Goal: Task Accomplishment & Management: Use online tool/utility

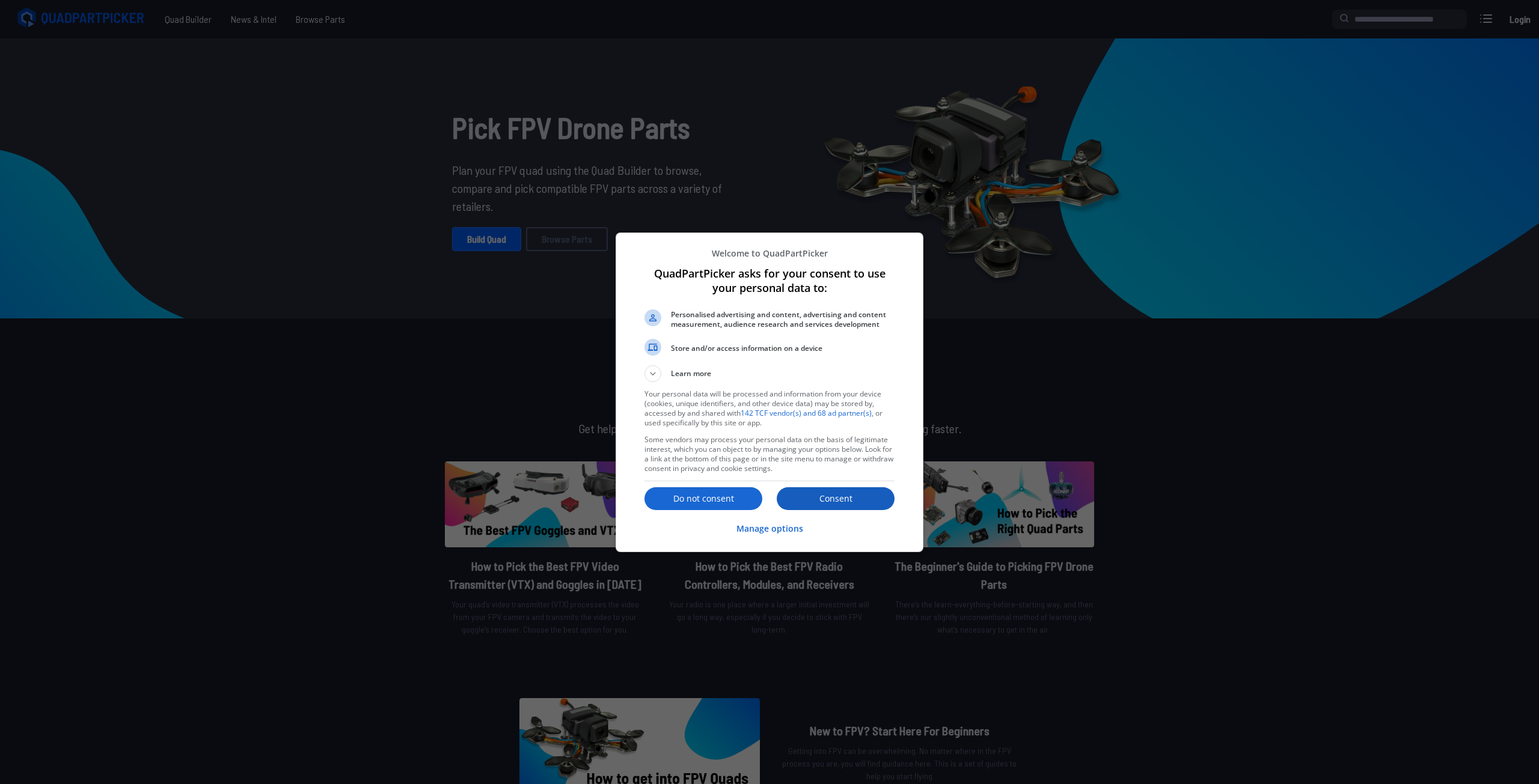
click at [861, 510] on button "Consent" at bounding box center [835, 498] width 118 height 23
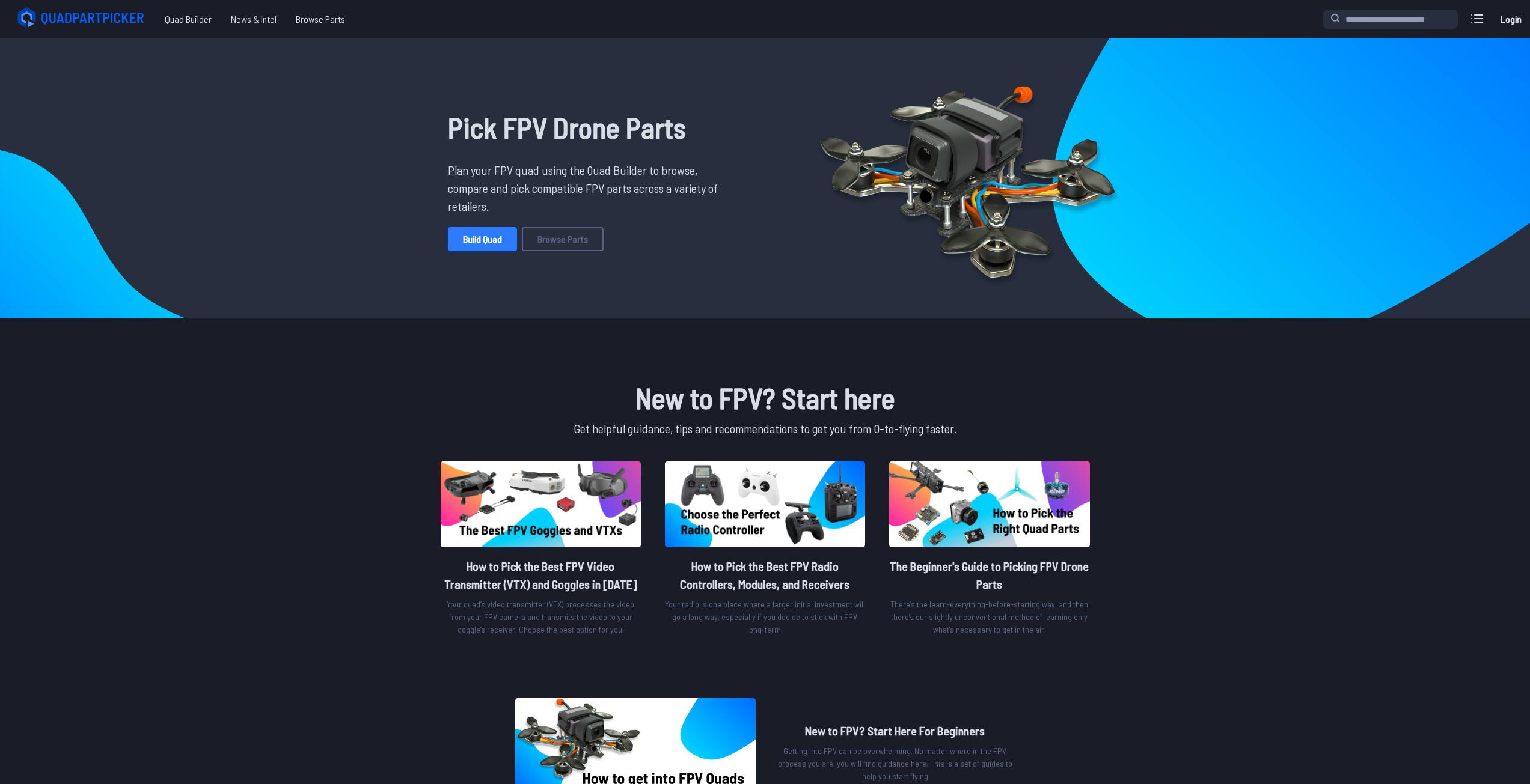
click at [477, 244] on link "Build Quad" at bounding box center [483, 239] width 69 height 24
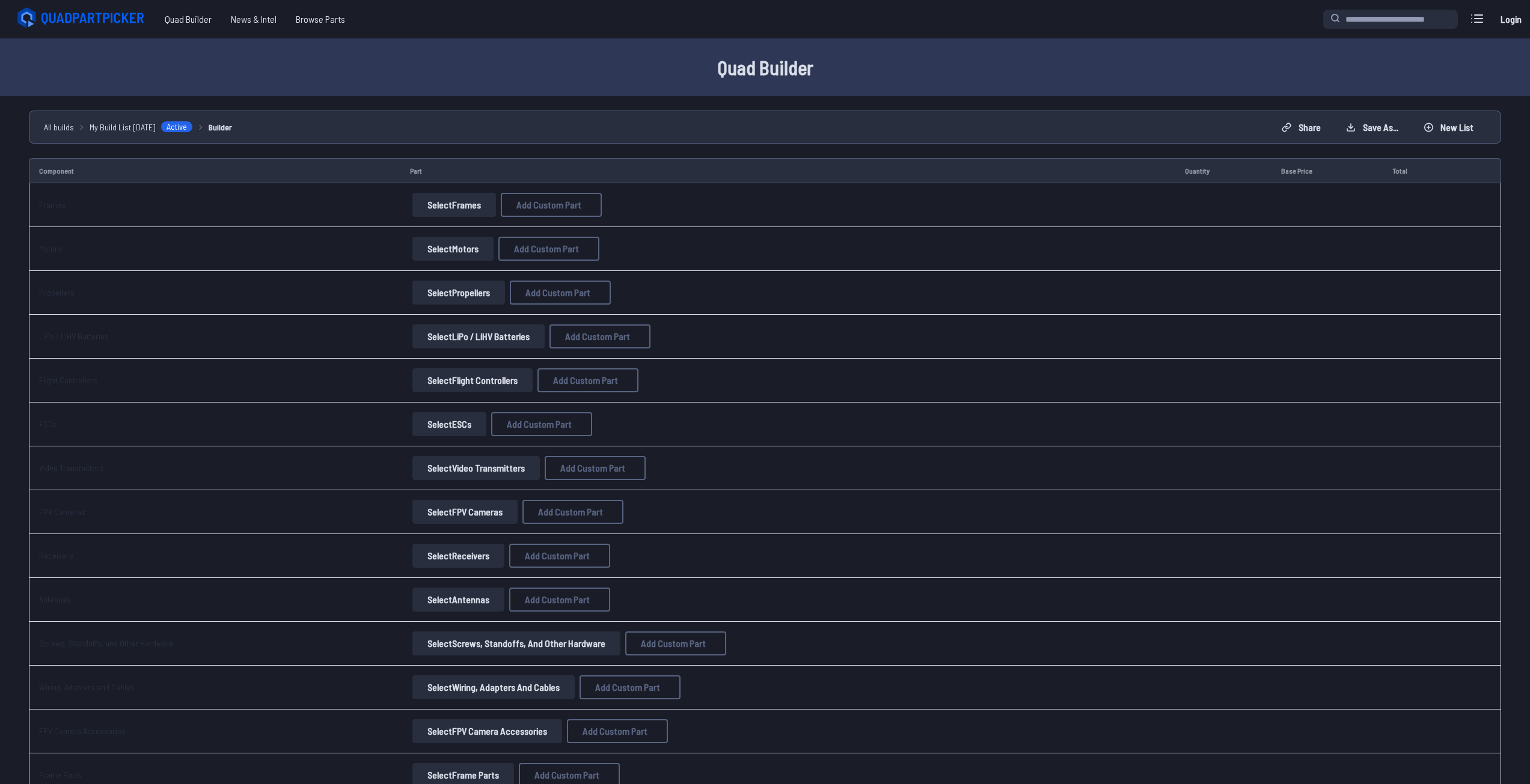
click at [462, 205] on button "Select Frames" at bounding box center [454, 205] width 84 height 24
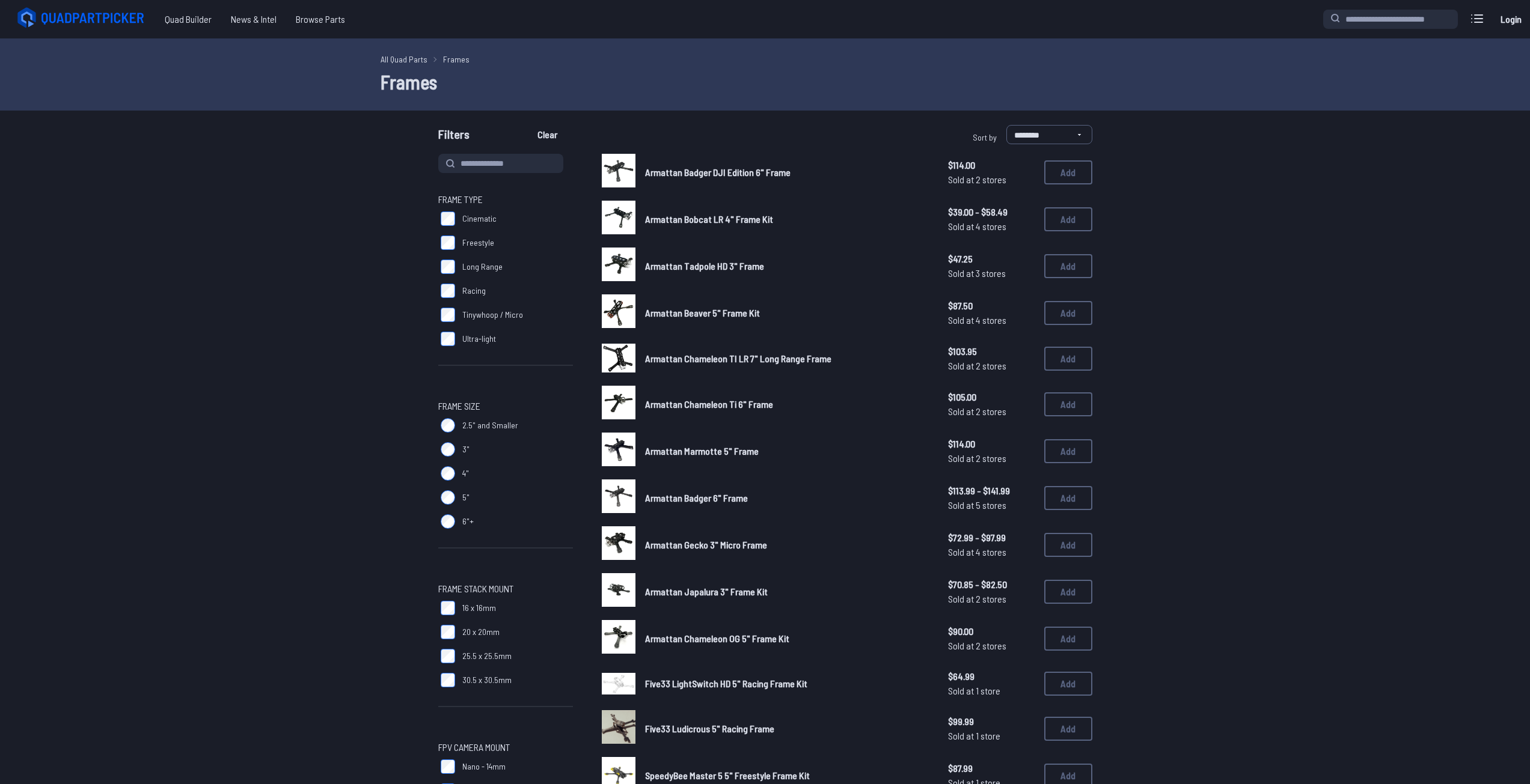
click at [509, 319] on span "Tinywhoop / Micro" at bounding box center [493, 315] width 60 height 12
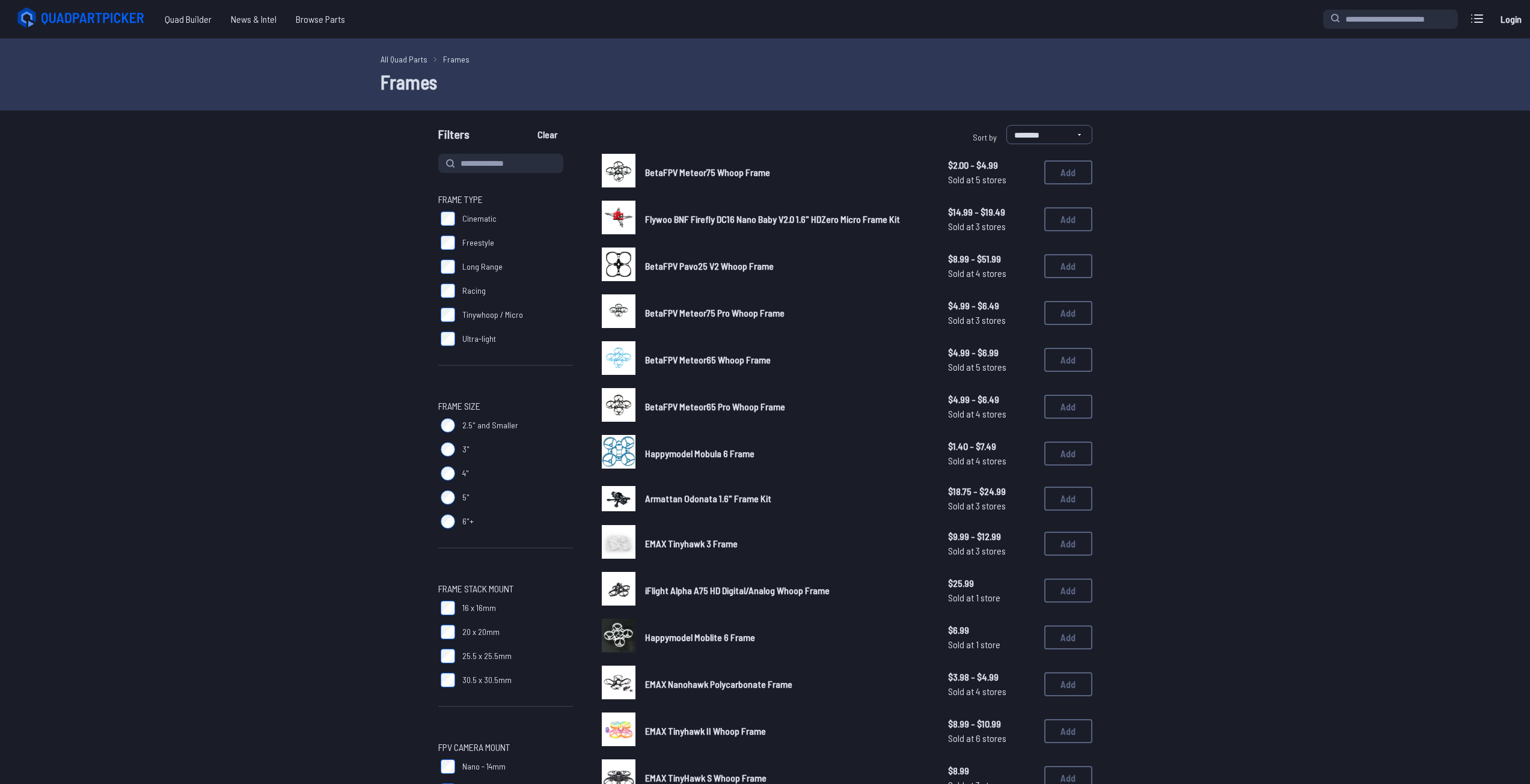
click at [478, 415] on label "2.5" and Smaller" at bounding box center [506, 425] width 135 height 24
click at [1074, 317] on button "Add" at bounding box center [1068, 313] width 48 height 24
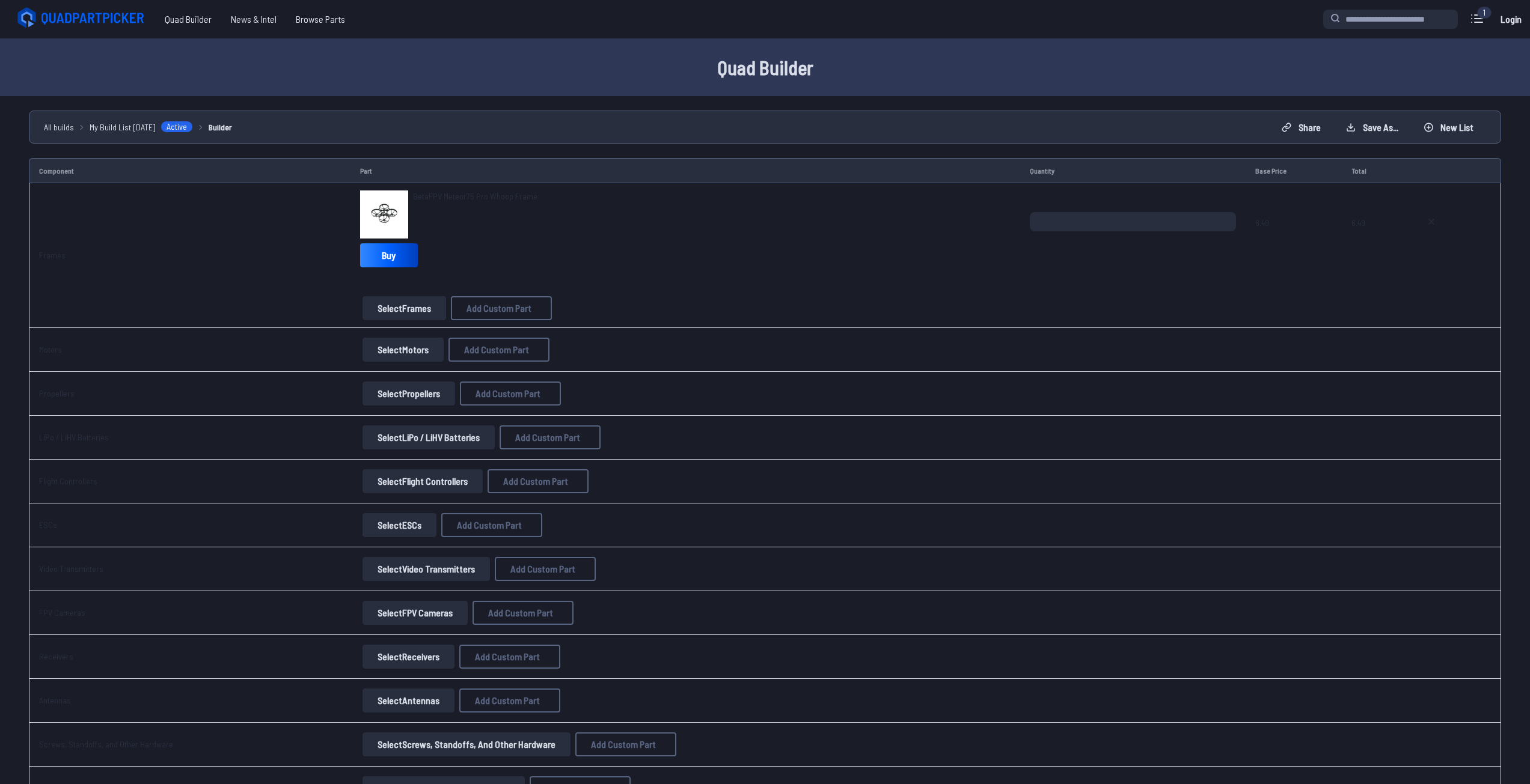
click at [414, 354] on button "Select Motors" at bounding box center [403, 350] width 81 height 24
click at [1440, 221] on button at bounding box center [1432, 222] width 30 height 19
type textarea "**********"
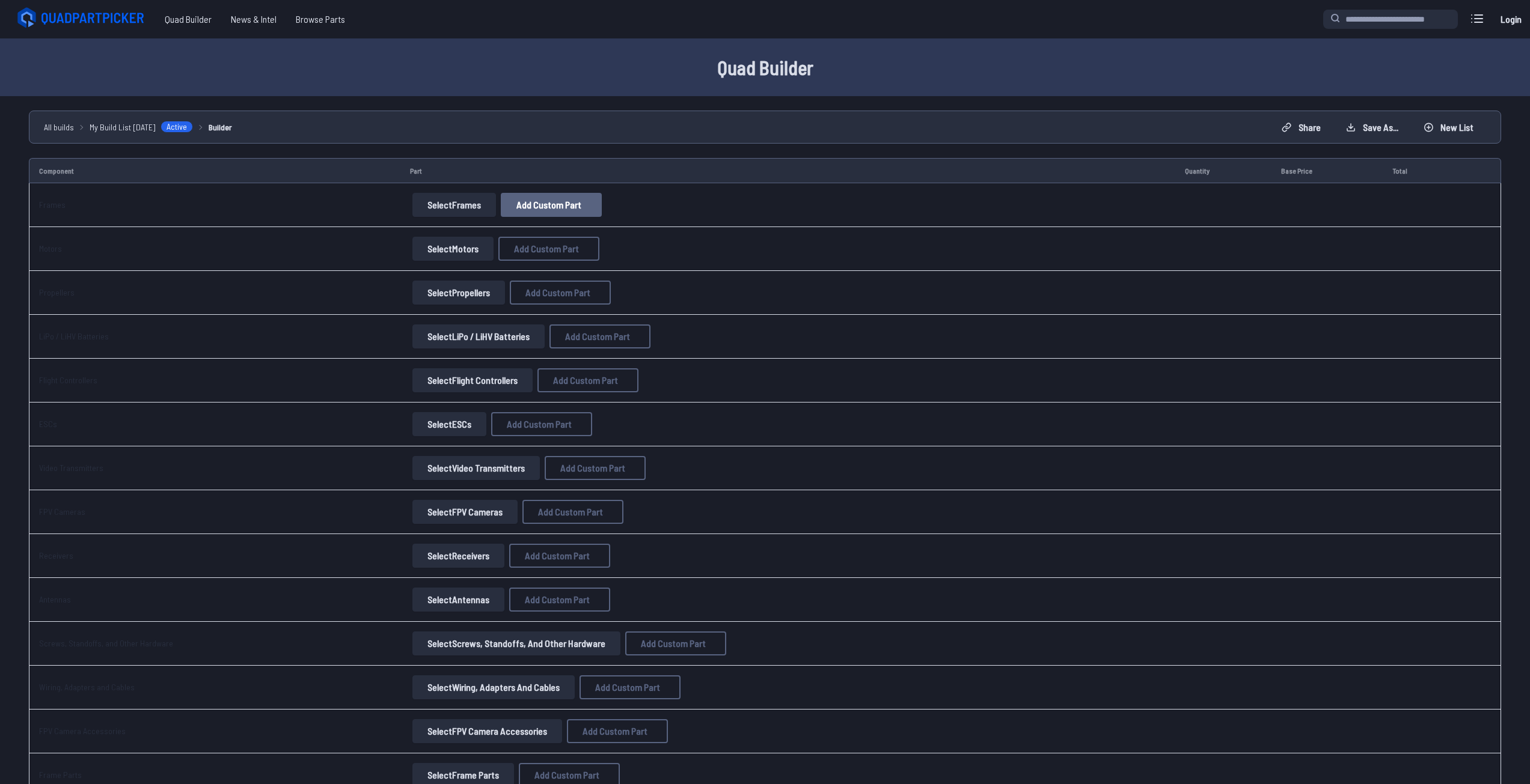
click at [523, 204] on span "Add Custom Part" at bounding box center [548, 205] width 65 height 10
select select "**********"
click at [888, 225] on icon at bounding box center [883, 230] width 11 height 11
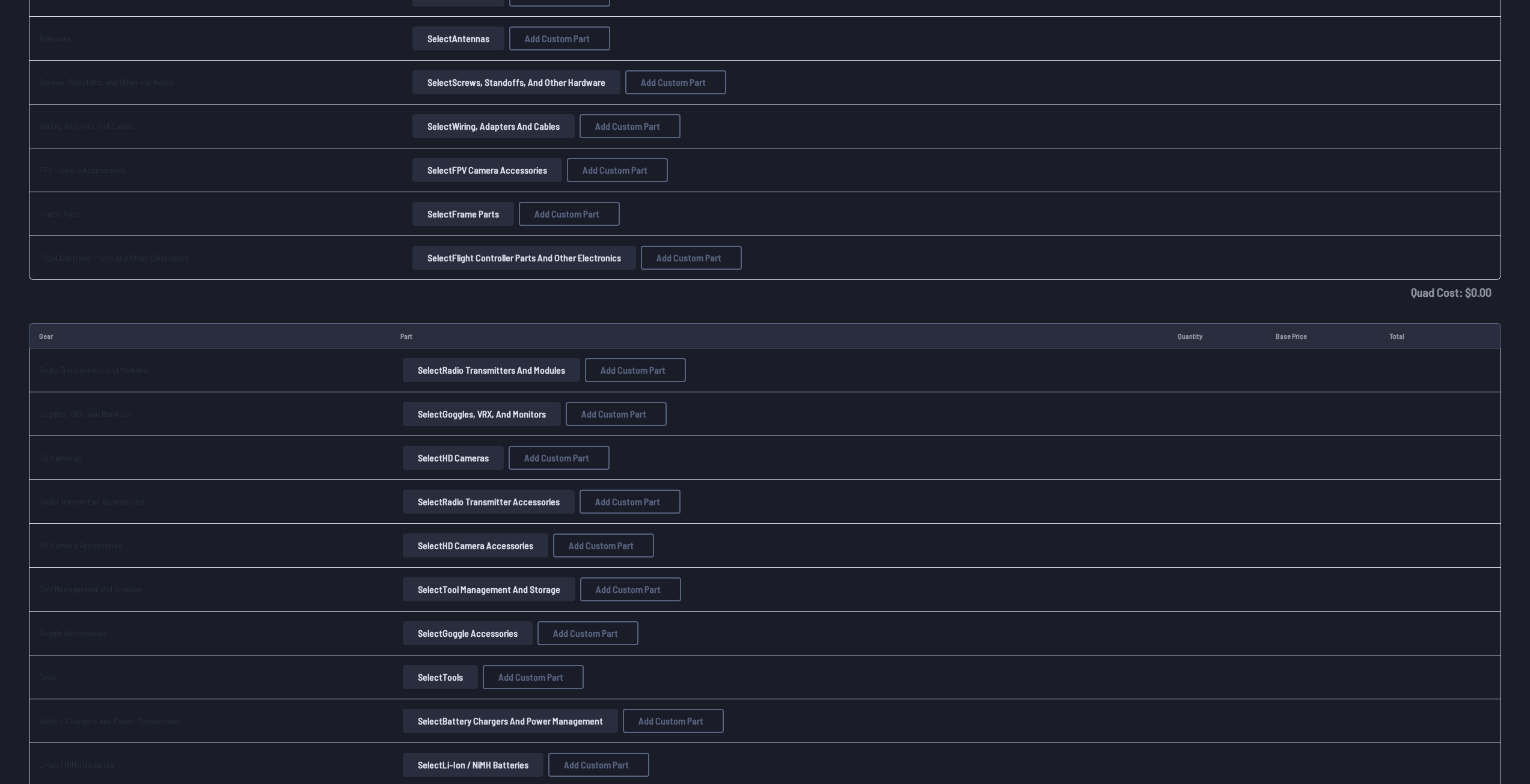
scroll to position [501, 0]
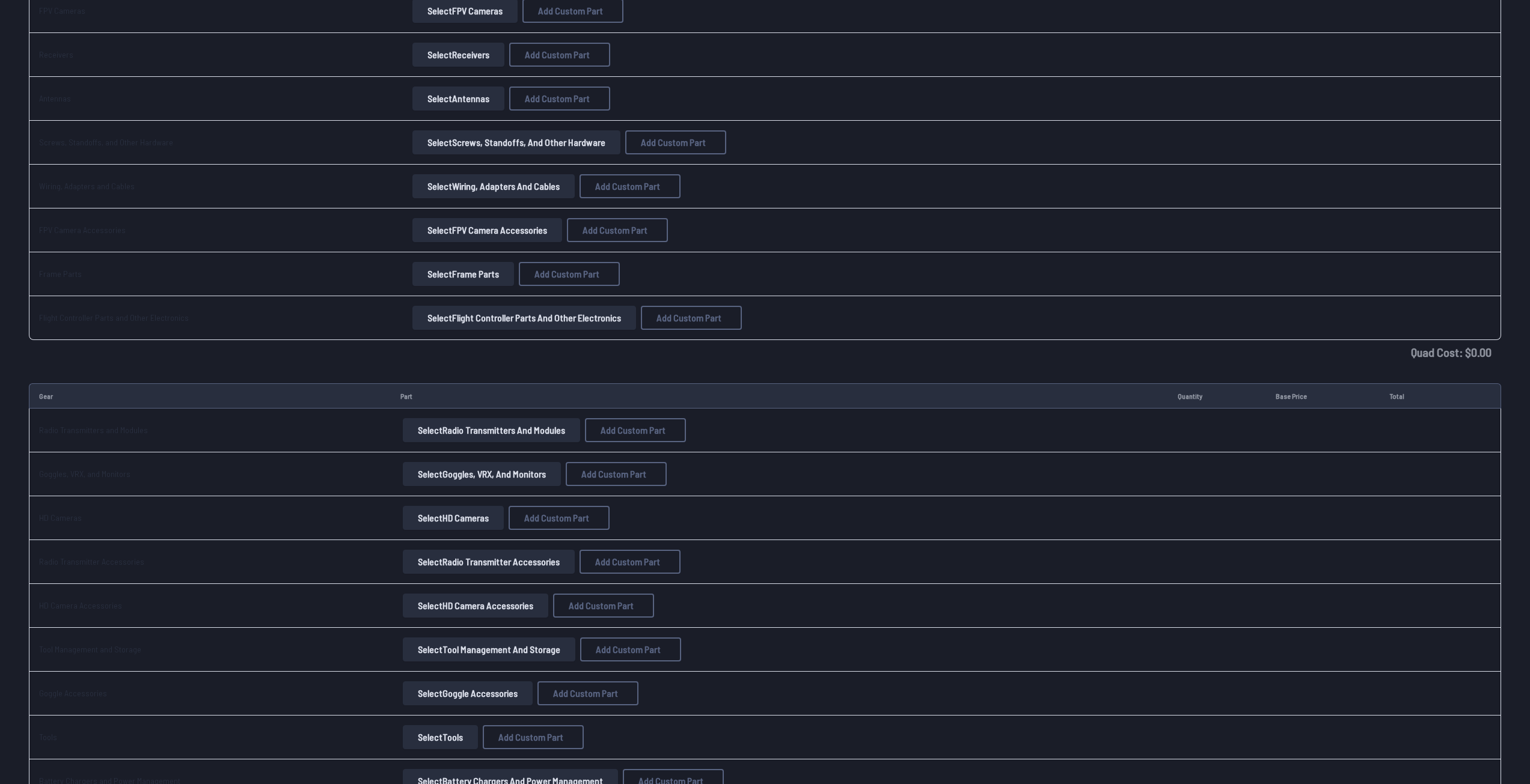
click at [542, 429] on button "Select Radio Transmitters and Modules" at bounding box center [491, 430] width 177 height 24
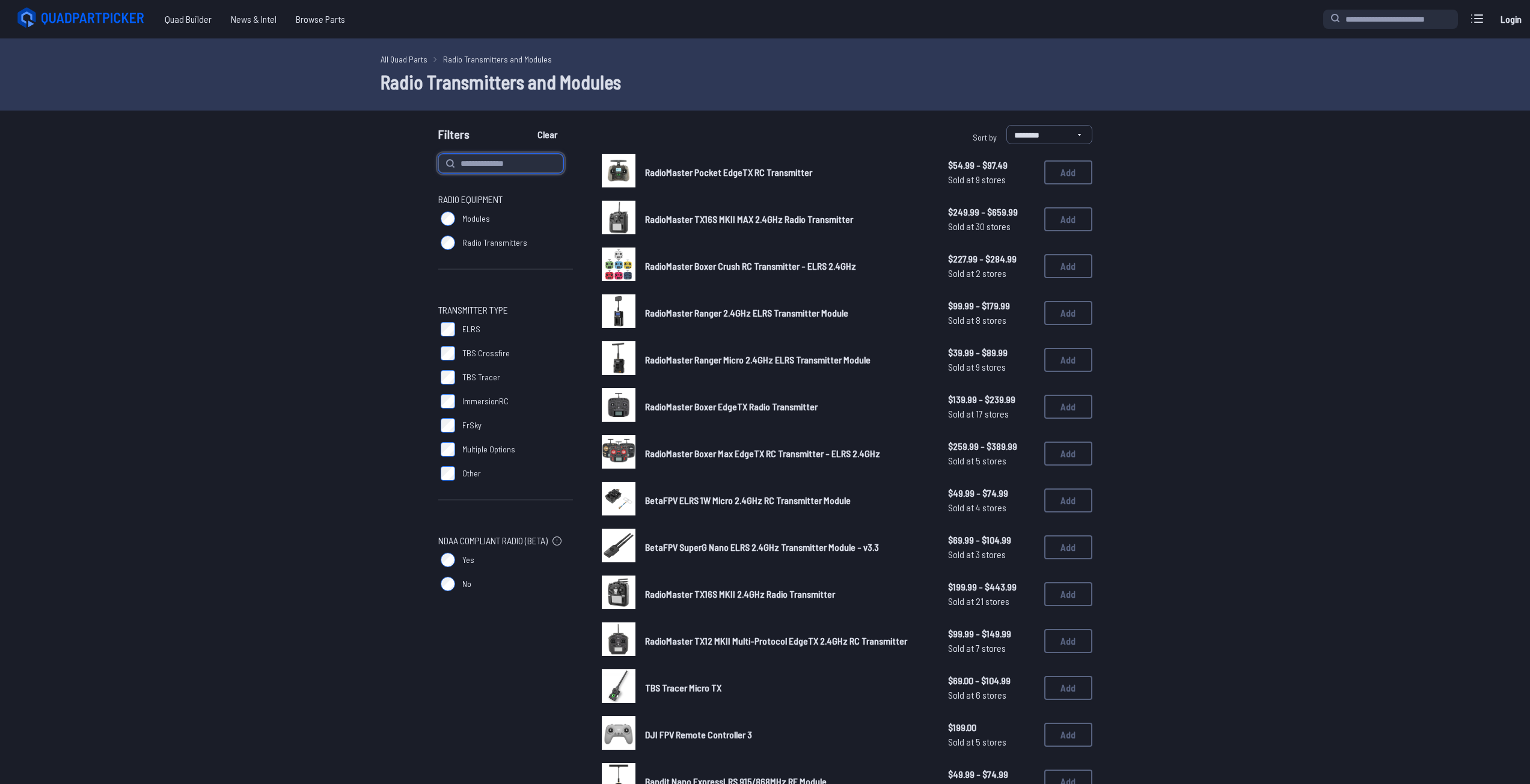
click at [487, 169] on input at bounding box center [501, 164] width 125 height 19
type input "**********"
click at [527, 125] on button "Clear" at bounding box center [547, 135] width 41 height 19
type input "**********"
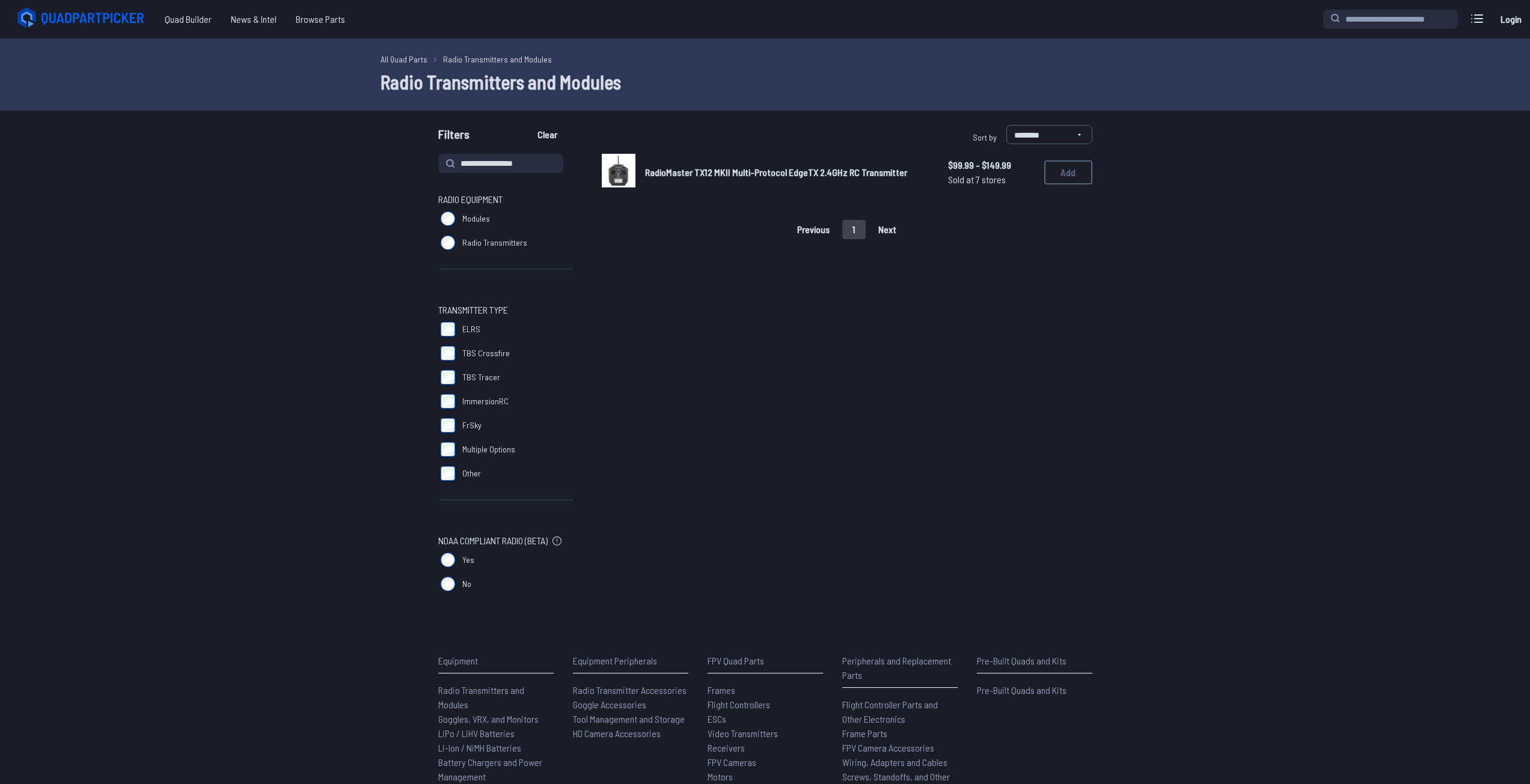
click at [487, 224] on span "Modules" at bounding box center [476, 219] width 27 height 12
click at [492, 558] on label "Yes" at bounding box center [506, 560] width 135 height 24
click at [482, 563] on label "Yes" at bounding box center [506, 560] width 135 height 24
click at [463, 579] on span "No" at bounding box center [467, 583] width 9 height 12
